Goal: Transaction & Acquisition: Download file/media

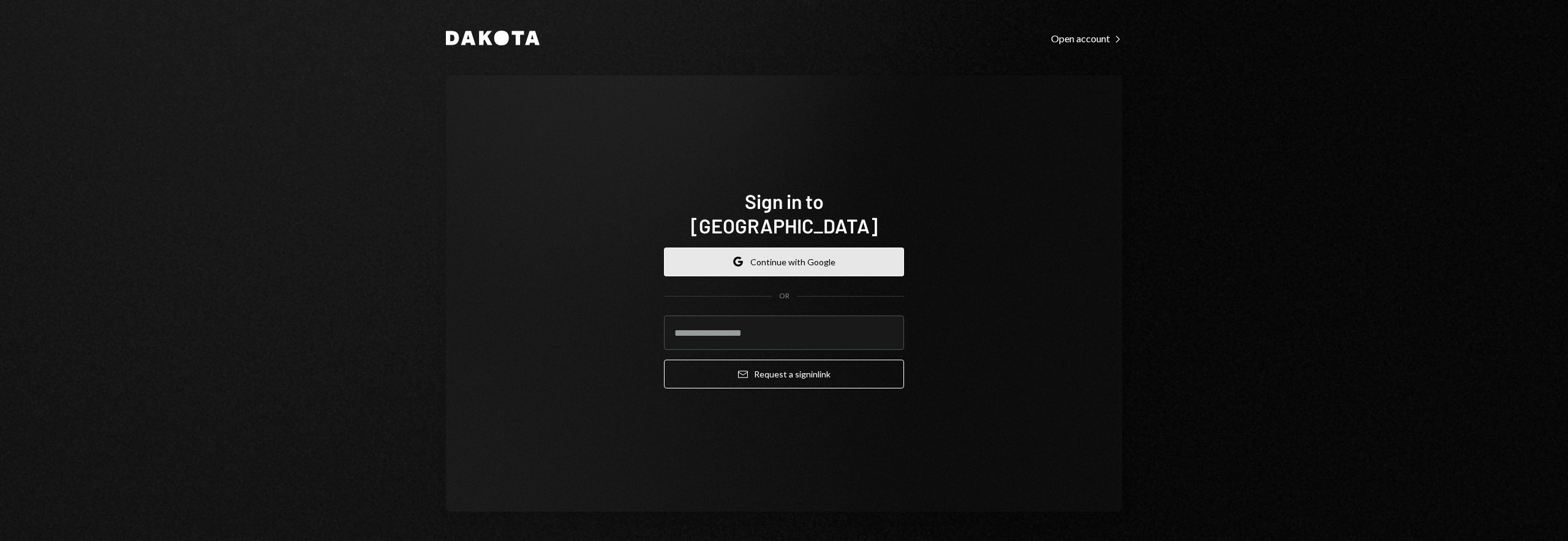
click at [836, 247] on button "Google Continue with Google" at bounding box center [784, 261] width 240 height 29
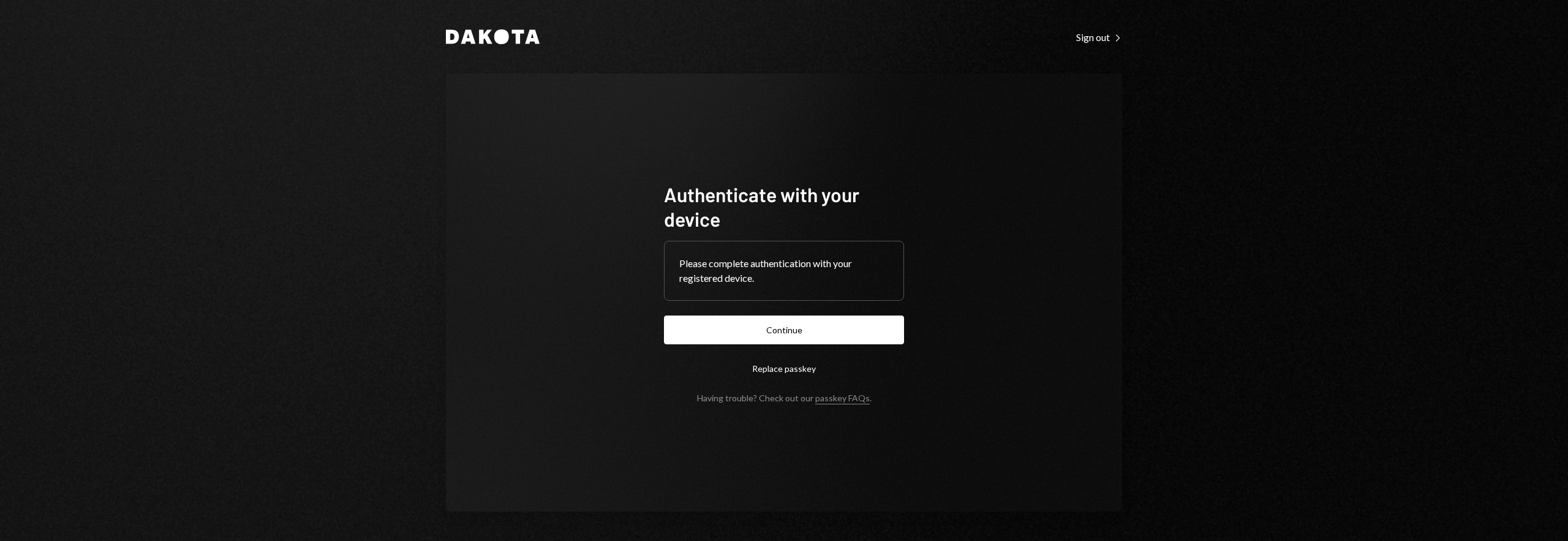
click at [723, 319] on button "Continue" at bounding box center [784, 330] width 240 height 29
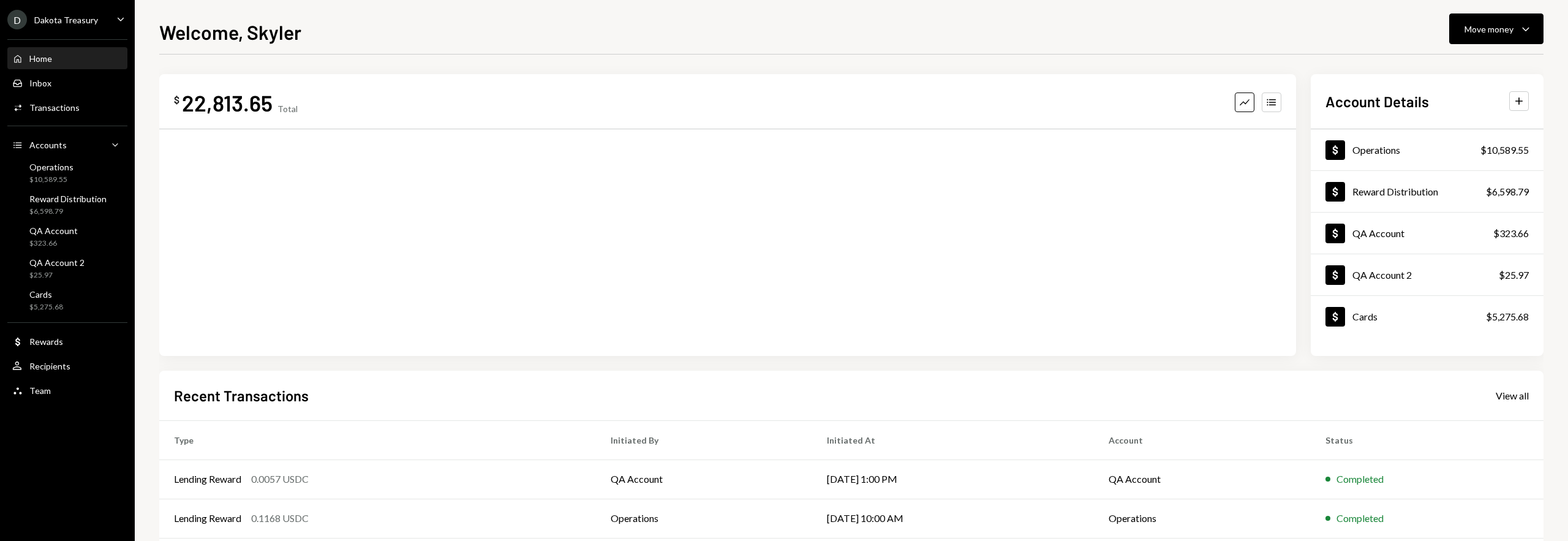
click at [89, 25] on div "D Dakota Treasury" at bounding box center [52, 19] width 90 height 19
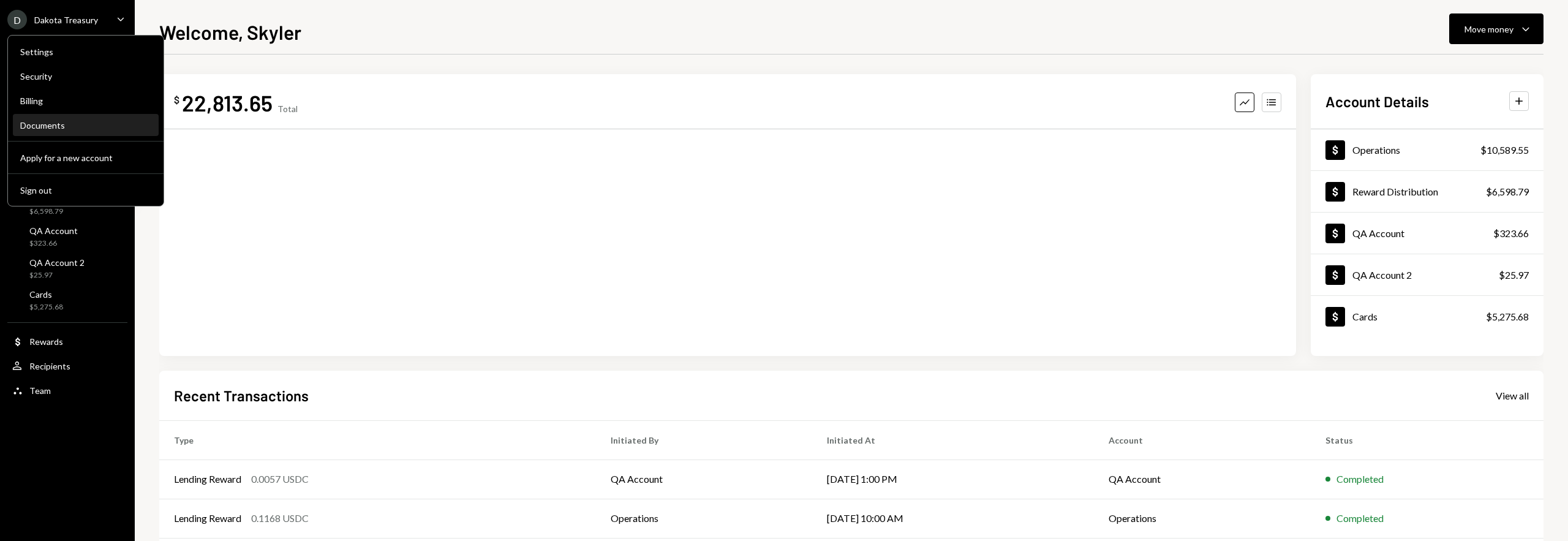
click at [58, 128] on div "Documents" at bounding box center [86, 125] width 131 height 11
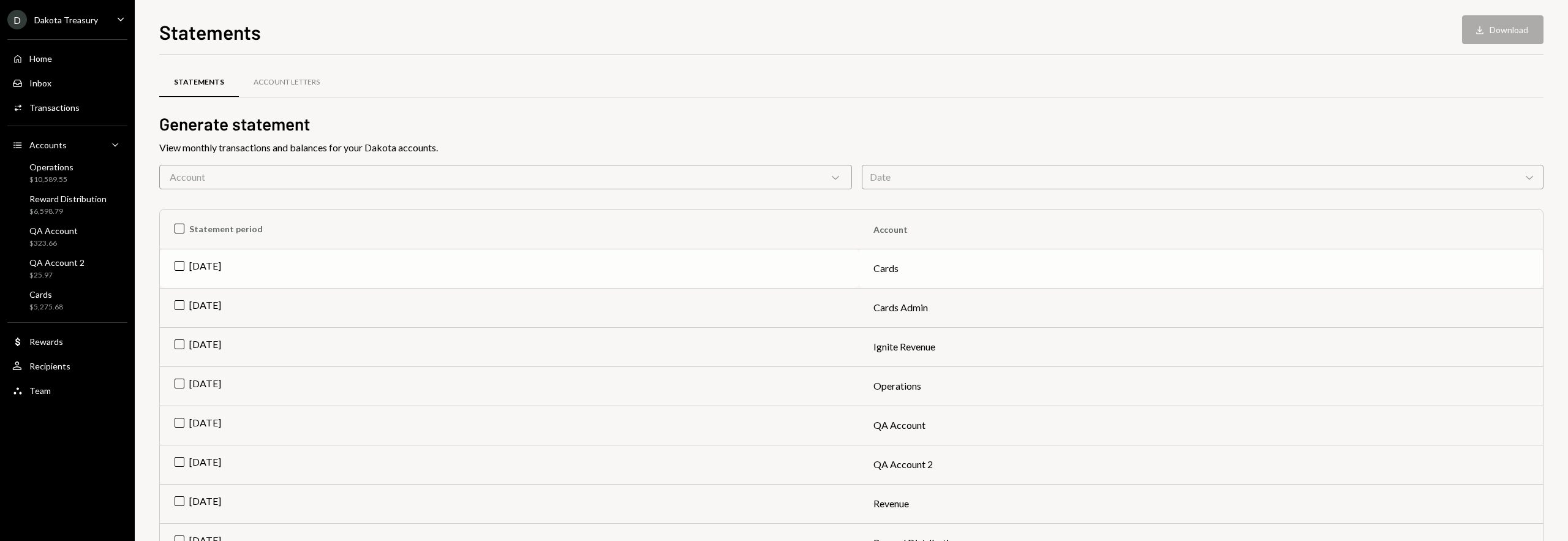
click at [179, 272] on td "[DATE]" at bounding box center [509, 268] width 699 height 39
click at [873, 269] on td "Cards" at bounding box center [1201, 268] width 685 height 39
drag, startPoint x: 249, startPoint y: 278, endPoint x: 243, endPoint y: 270, distance: 10.0
click at [246, 274] on td "[DATE]" at bounding box center [509, 268] width 699 height 39
click at [1482, 26] on icon "Download" at bounding box center [1480, 30] width 12 height 12
